Goal: Task Accomplishment & Management: Use online tool/utility

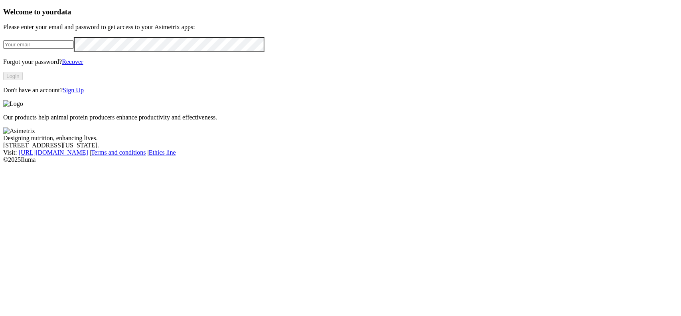
type input "[EMAIL_ADDRESS][DOMAIN_NAME]"
click at [25, 94] on div "Welcome to your data Please enter your email and password to get access to your…" at bounding box center [340, 51] width 675 height 86
click at [23, 80] on button "Login" at bounding box center [13, 76] width 20 height 8
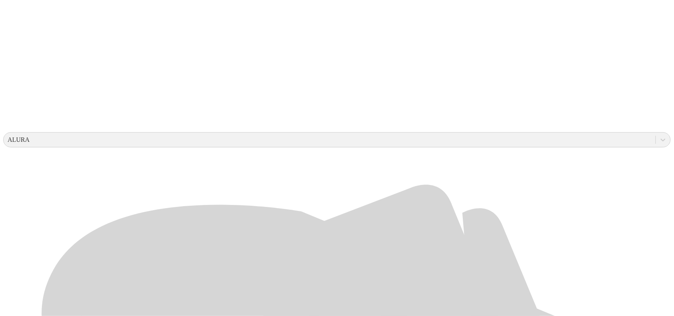
scroll to position [199, 0]
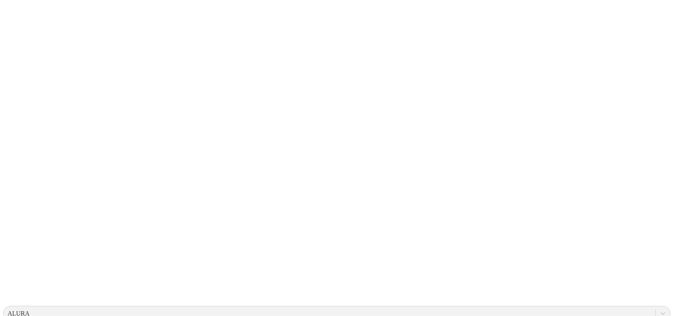
scroll to position [0, 0]
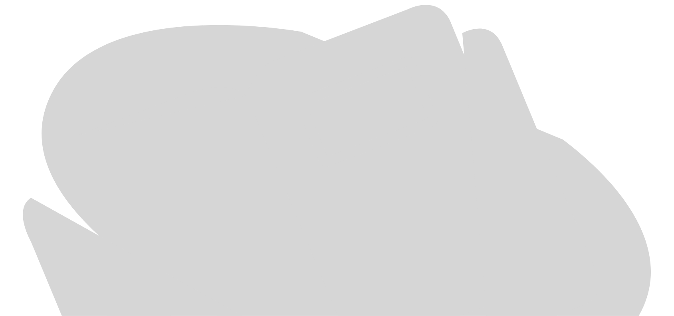
scroll to position [377, 0]
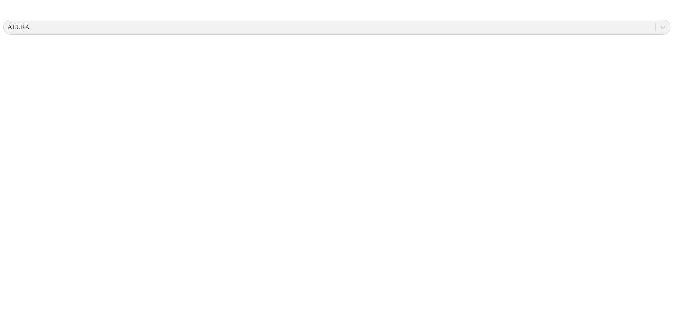
scroll to position [0, 0]
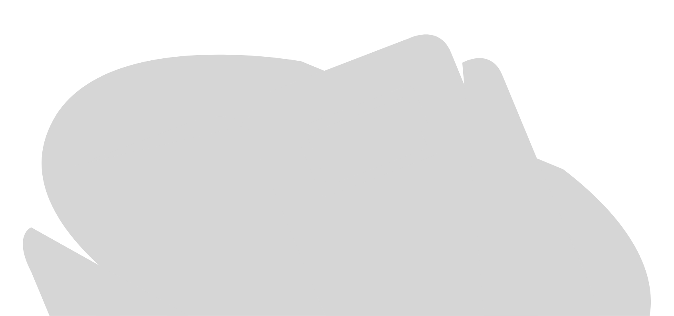
scroll to position [377, 0]
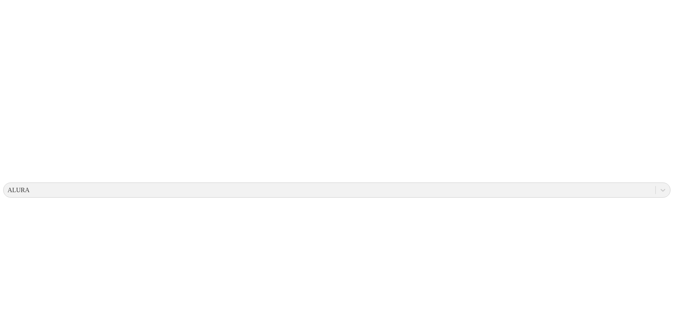
scroll to position [0, 0]
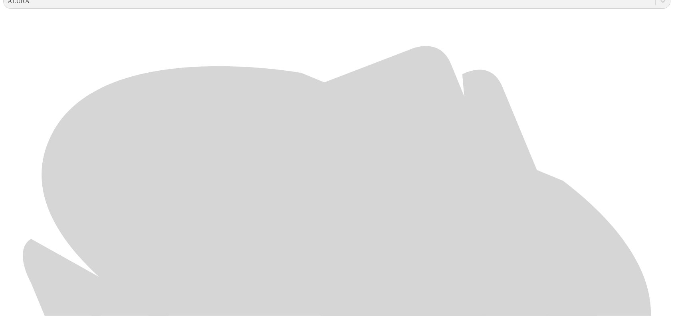
scroll to position [377, 0]
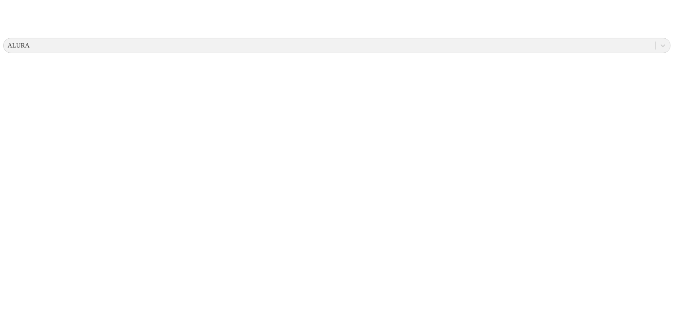
scroll to position [0, 0]
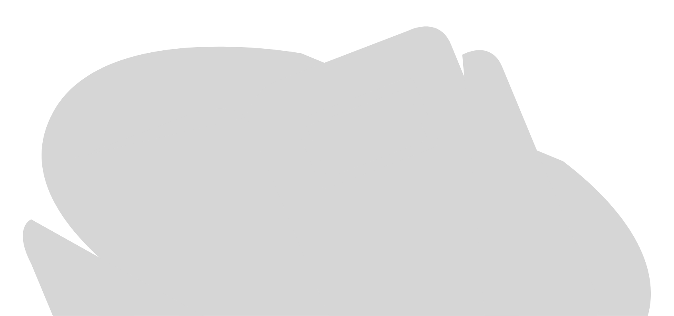
scroll to position [377, 0]
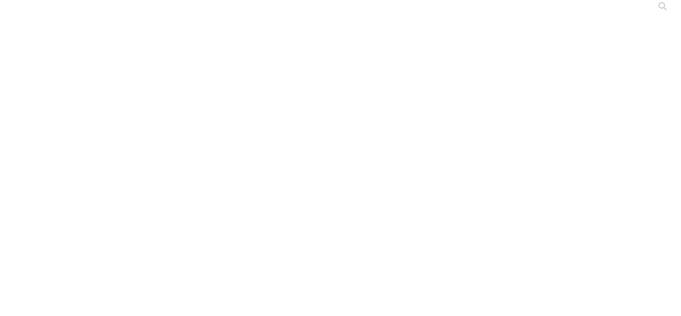
scroll to position [0, 0]
